Goal: Information Seeking & Learning: Learn about a topic

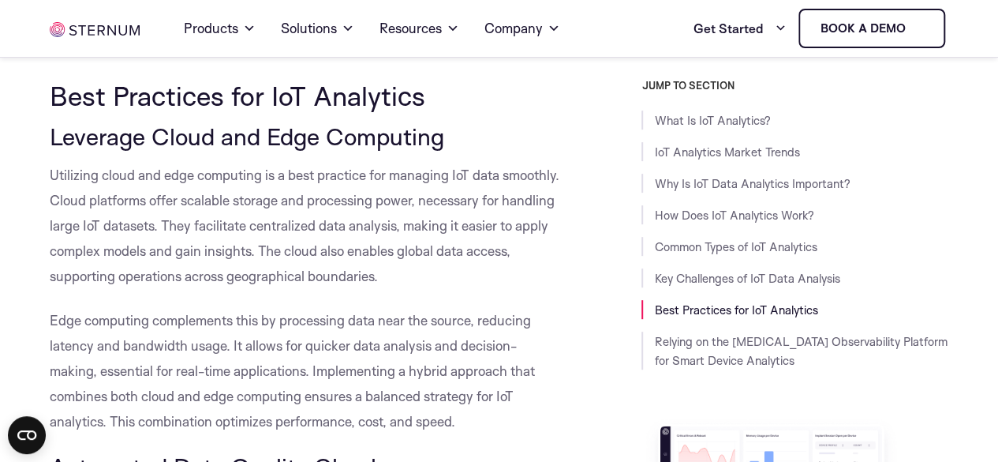
click at [286, 334] on p "Edge computing complements this by processing data near the source, reducing la…" at bounding box center [307, 371] width 515 height 126
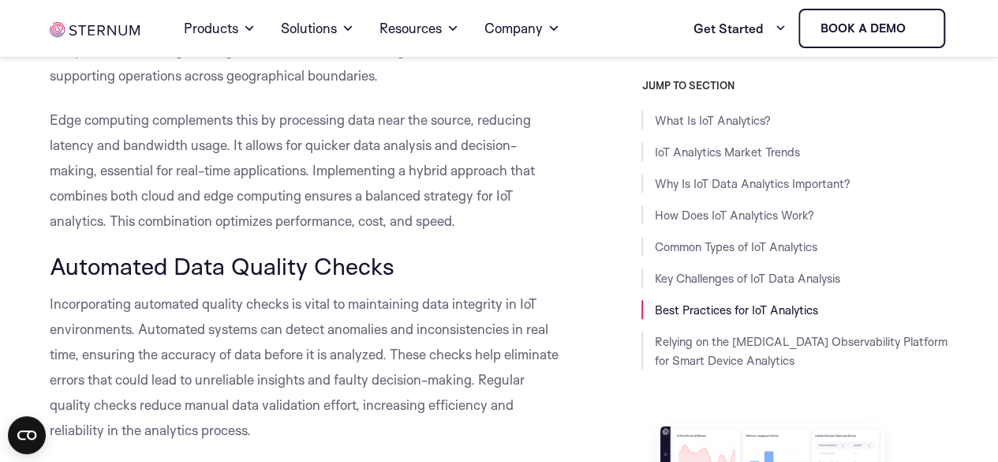
click at [286, 334] on span "Incorporating automated quality checks is vital to maintaining data integrity i…" at bounding box center [304, 366] width 509 height 143
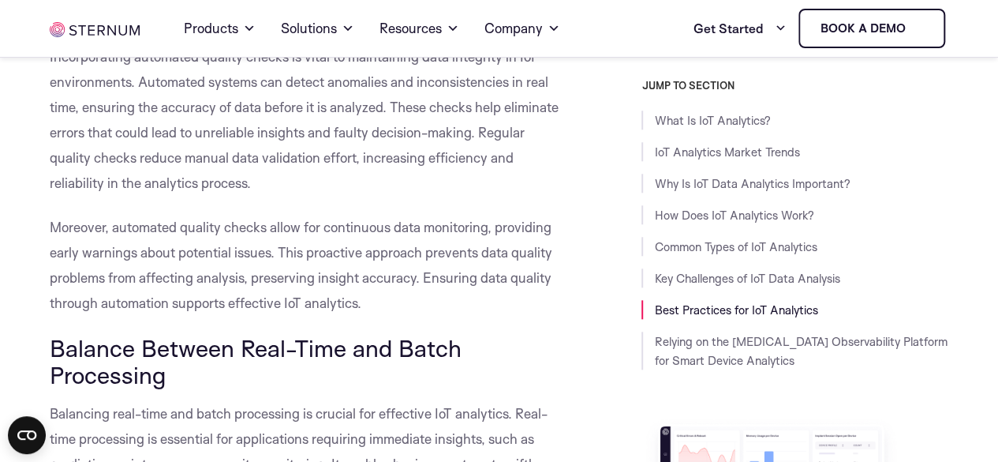
click at [286, 334] on span "Balance Between Real-Time and Batch Processing" at bounding box center [256, 361] width 412 height 56
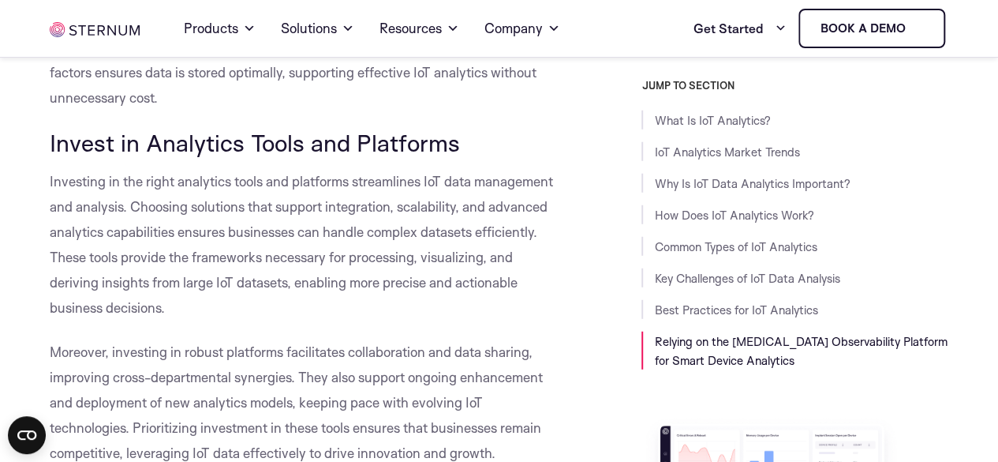
scroll to position [8052, 0]
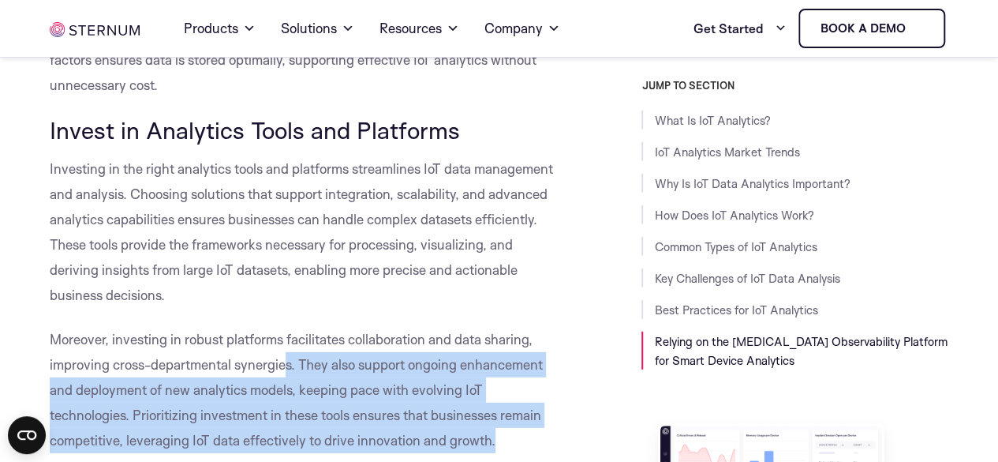
drag, startPoint x: 286, startPoint y: 334, endPoint x: 504, endPoint y: 419, distance: 233.9
click at [504, 419] on p "Moreover, investing in robust platforms facilitates collaboration and data shar…" at bounding box center [307, 390] width 515 height 126
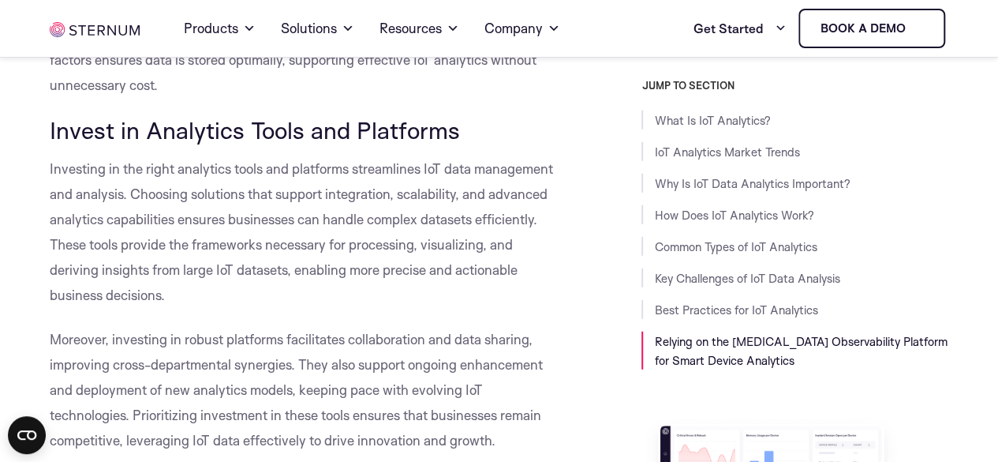
click at [474, 408] on span "Moreover, investing in robust platforms facilitates collaboration and data shar…" at bounding box center [296, 390] width 493 height 118
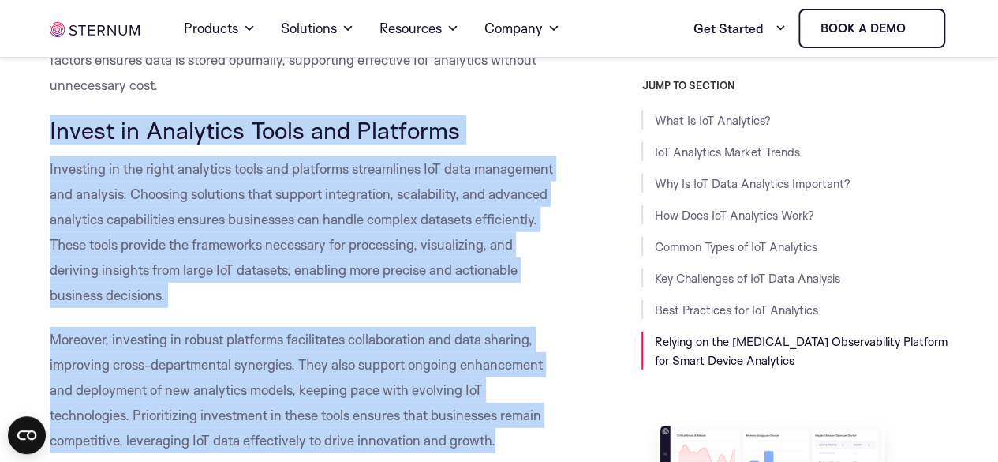
drag, startPoint x: 504, startPoint y: 414, endPoint x: 51, endPoint y: 108, distance: 546.8
copy div "Invest in Analytics Tools and Platforms Investing in the right analytics tools …"
click at [200, 179] on p "Investing in the right analytics tools and platforms streamlines IoT data manag…" at bounding box center [307, 232] width 515 height 152
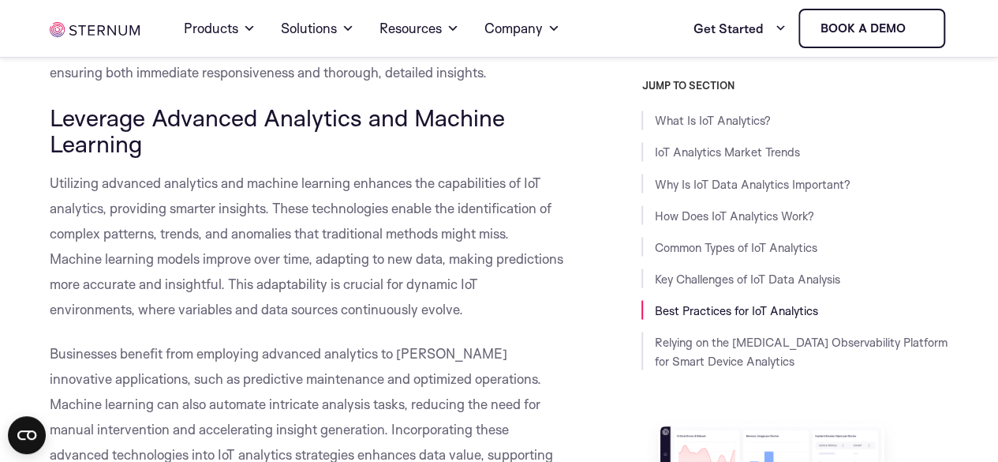
scroll to position [7349, 0]
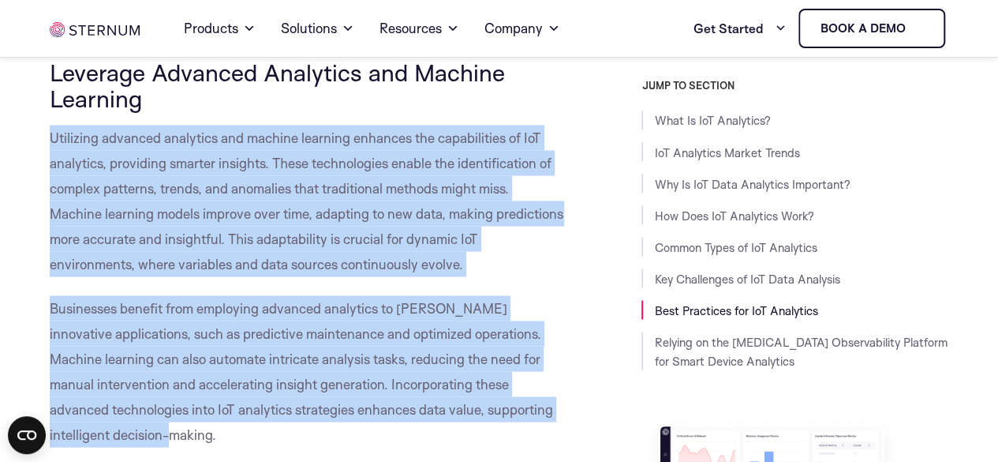
drag, startPoint x: 165, startPoint y: 405, endPoint x: 52, endPoint y: 88, distance: 336.0
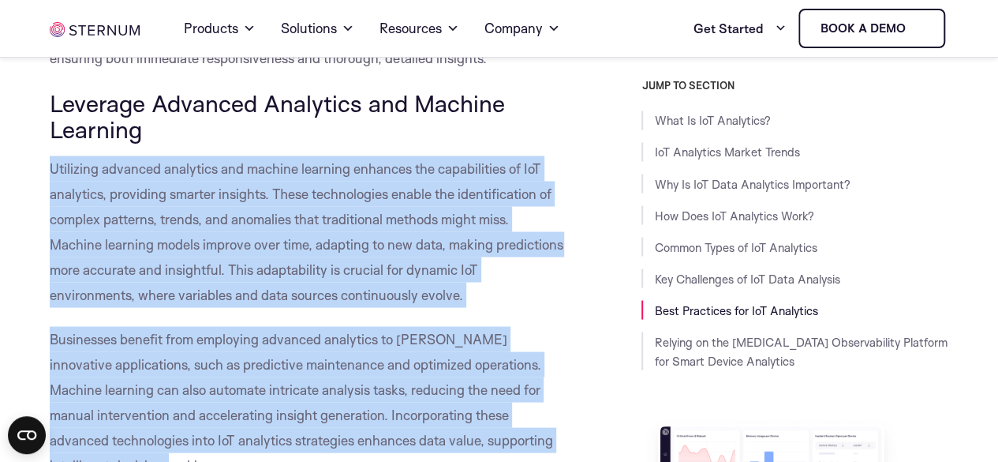
copy div "Utilizing advanced analytics and machine learning enhances the capabilities of …"
click at [176, 185] on span "Utilizing advanced analytics and machine learning enhances the capabilities of …" at bounding box center [307, 230] width 514 height 143
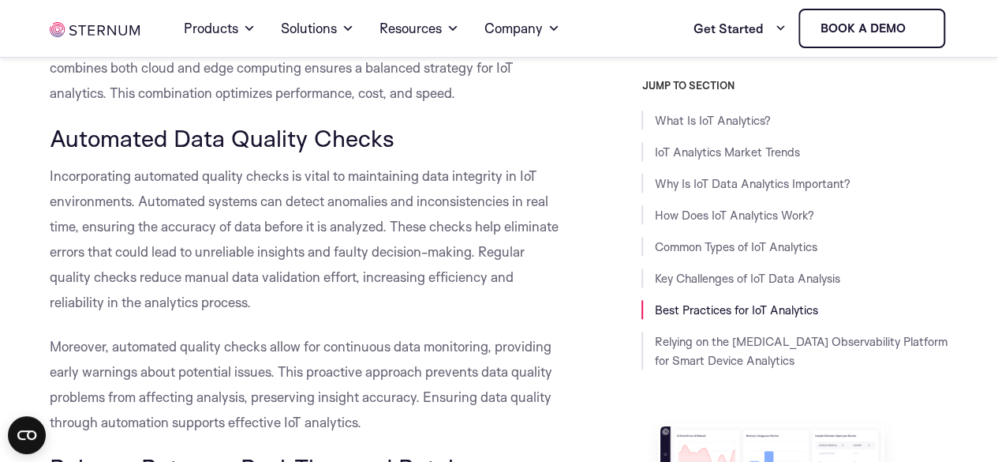
scroll to position [6574, 0]
click at [308, 288] on p "Incorporating automated quality checks is vital to maintaining data integrity i…" at bounding box center [307, 238] width 515 height 152
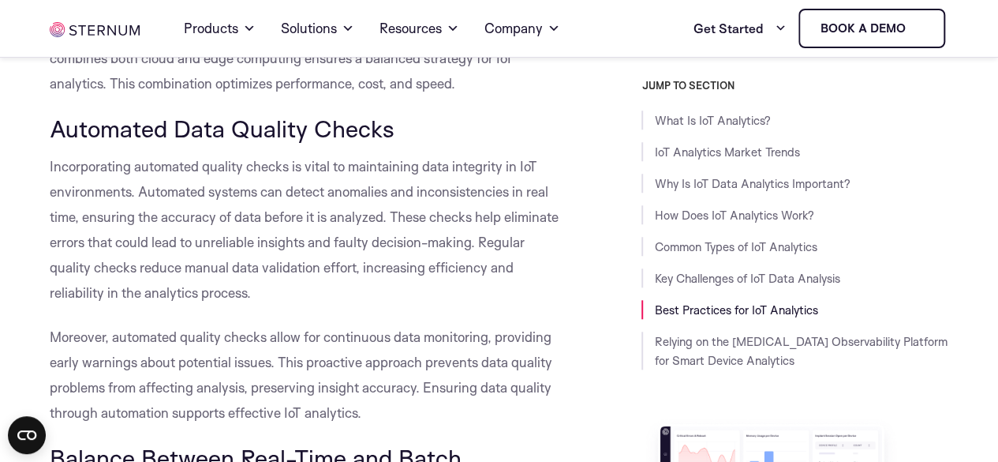
scroll to position [6588, 0]
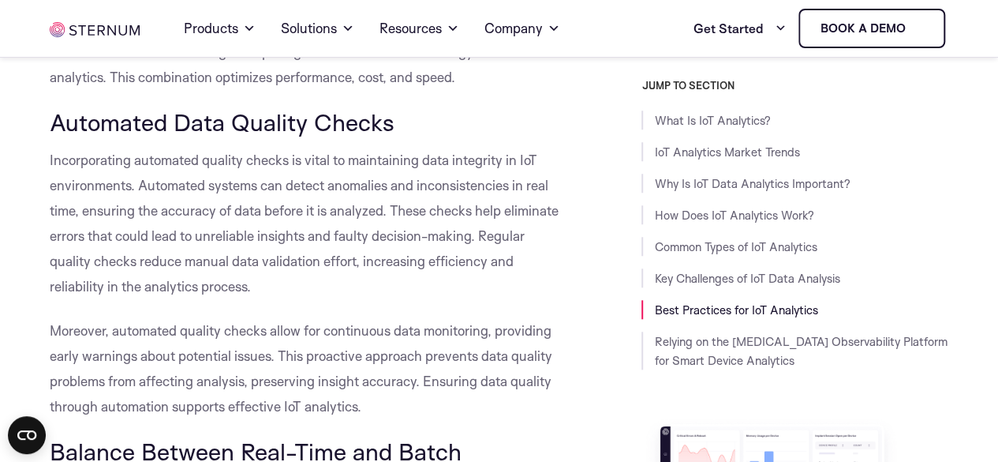
click at [331, 266] on p "Incorporating automated quality checks is vital to maintaining data integrity i…" at bounding box center [307, 224] width 515 height 152
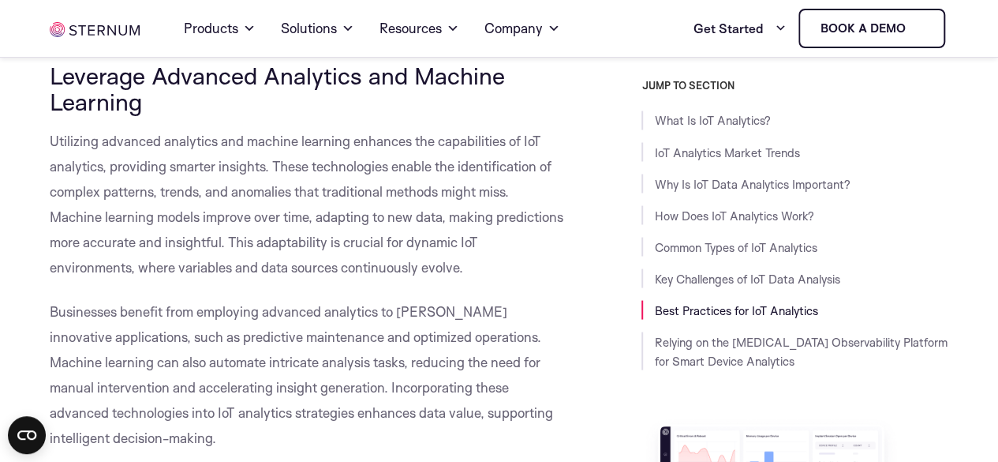
scroll to position [7335, 0]
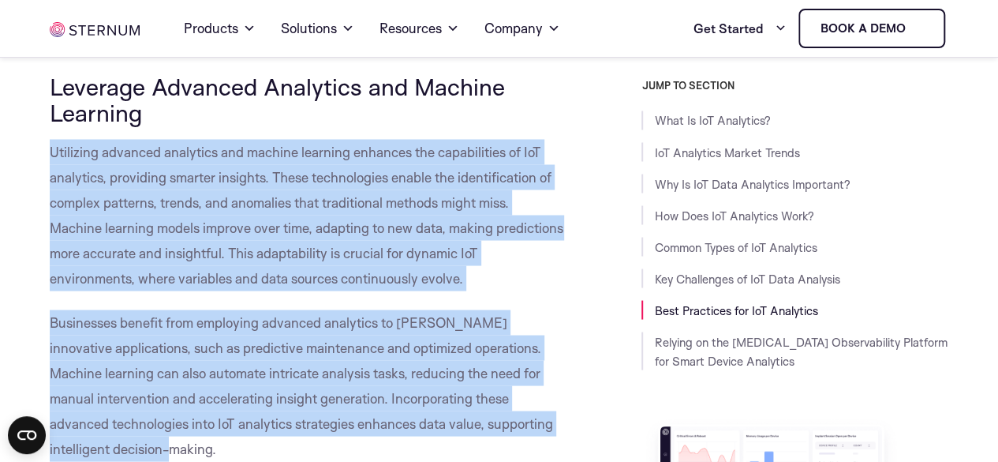
drag, startPoint x: 172, startPoint y: 426, endPoint x: 43, endPoint y: 127, distance: 325.9
copy div "Utilizing advanced analytics and machine learning enhances the capabilities of …"
click at [157, 182] on span "Utilizing advanced analytics and machine learning enhances the capabilities of …" at bounding box center [307, 214] width 514 height 143
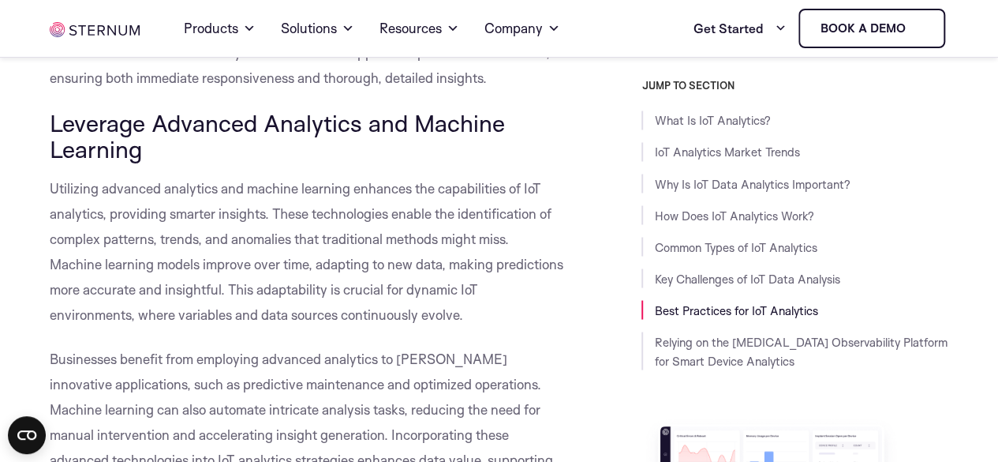
scroll to position [7297, 0]
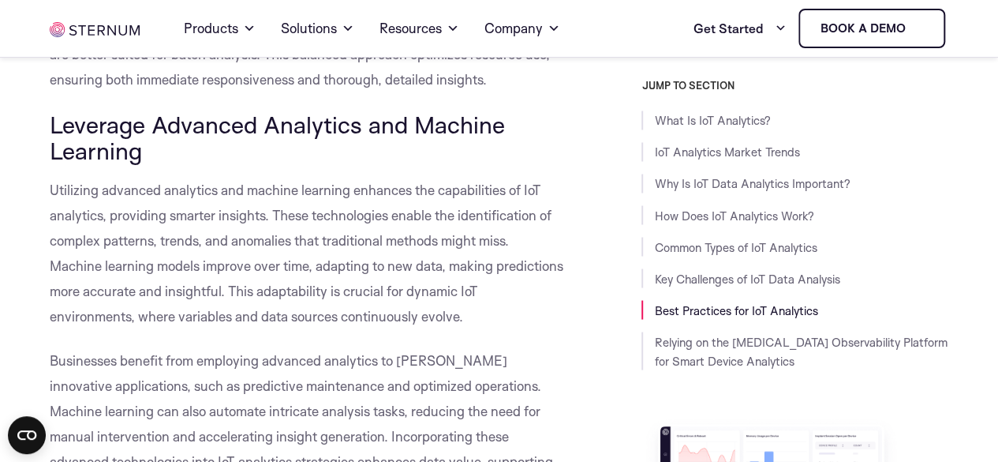
click at [279, 110] on span "Leverage Advanced Analytics and Machine Learning" at bounding box center [277, 138] width 455 height 56
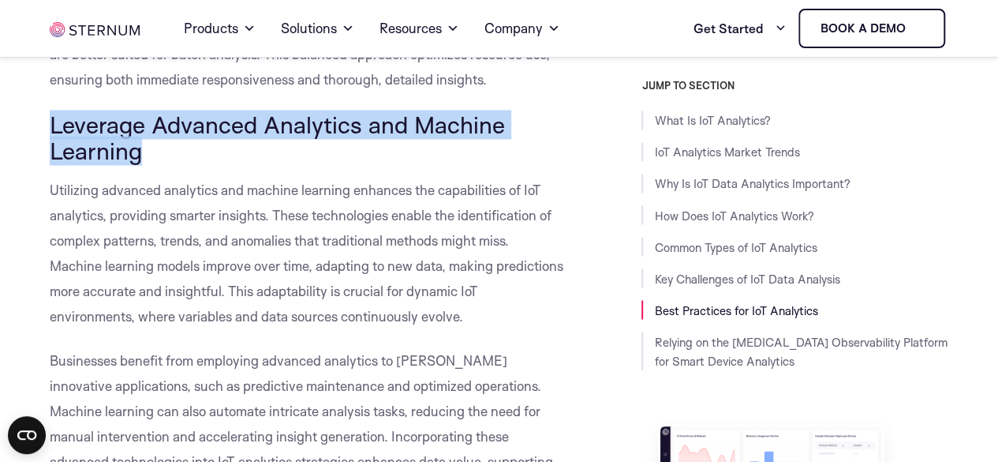
copy div "Leverage Advanced Analytics and Machine Learning"
click at [298, 110] on span "Leverage Advanced Analytics and Machine Learning" at bounding box center [277, 138] width 455 height 56
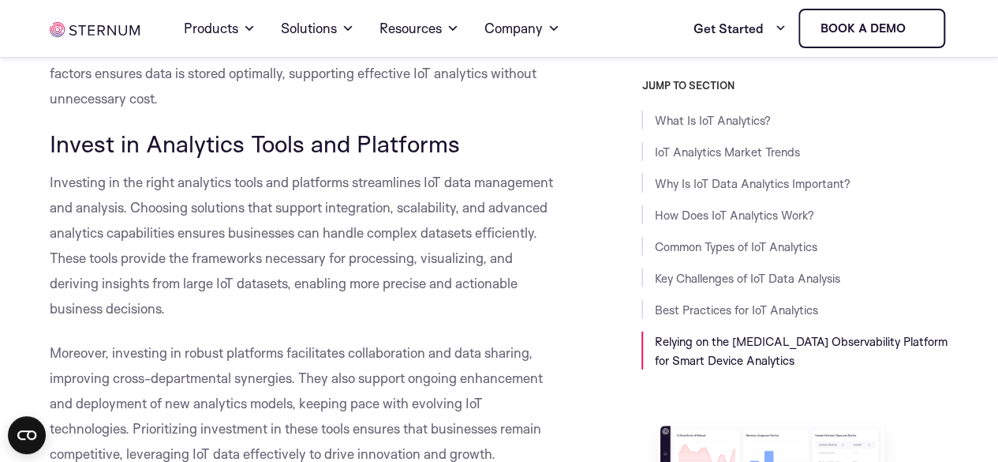
scroll to position [8037, 0]
click at [356, 346] on span "Moreover, investing in robust platforms facilitates collaboration and data shar…" at bounding box center [296, 405] width 493 height 118
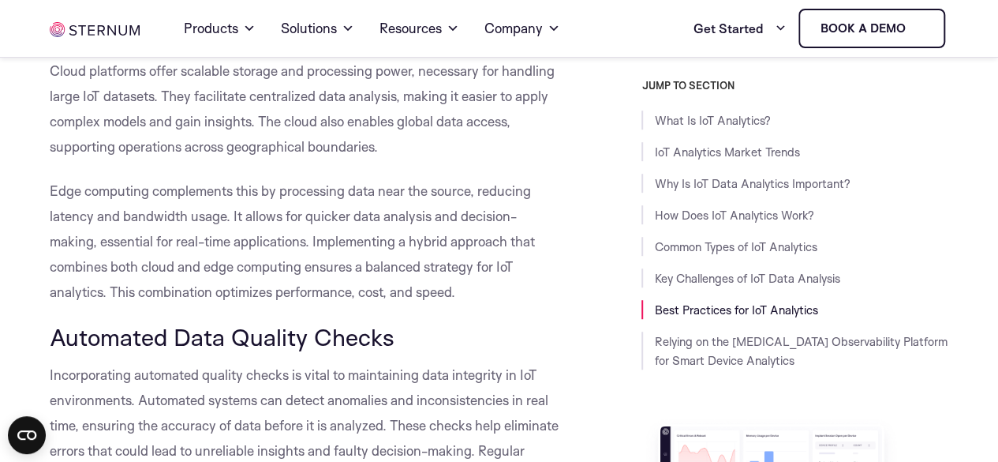
scroll to position [6378, 0]
